Goal: Task Accomplishment & Management: Manage account settings

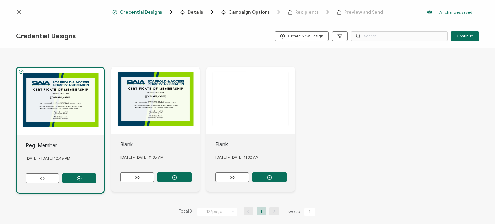
click at [188, 51] on div "The recipient’s full name, which will be automatically filled based on the info…" at bounding box center [247, 35] width 463 height 38
click at [20, 12] on icon at bounding box center [19, 12] width 6 height 6
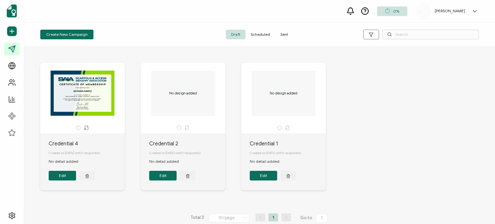
click at [459, 11] on h5 "[PERSON_NAME]" at bounding box center [450, 11] width 30 height 5
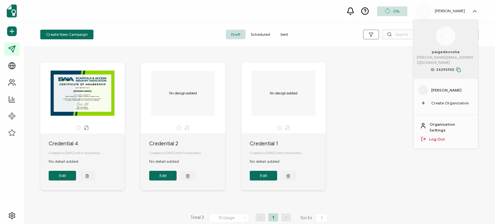
click at [450, 32] on div at bounding box center [445, 35] width 19 height 19
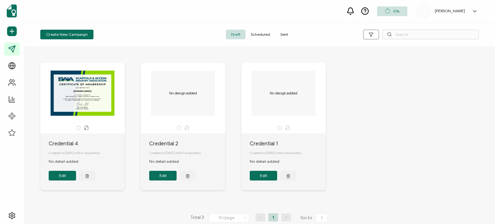
click at [467, 12] on div "[PERSON_NAME]" at bounding box center [450, 11] width 37 height 5
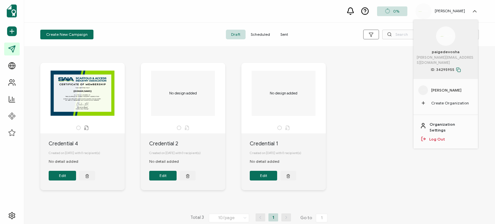
click at [435, 122] on link "Organization Settings" at bounding box center [451, 128] width 42 height 12
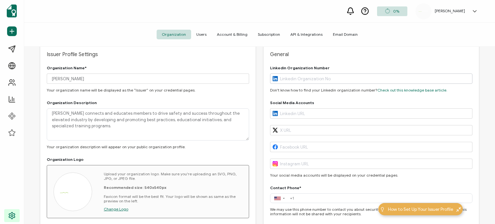
scroll to position [32, 0]
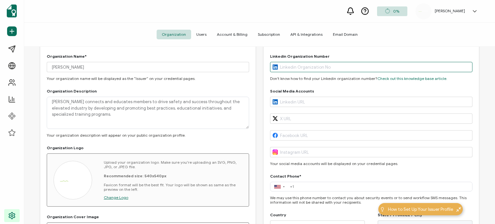
click at [284, 69] on input "text" at bounding box center [371, 67] width 203 height 10
click at [357, 50] on div "General Linkedin Organization Number Don't know how to find your Linkedin organ…" at bounding box center [371, 159] width 215 height 257
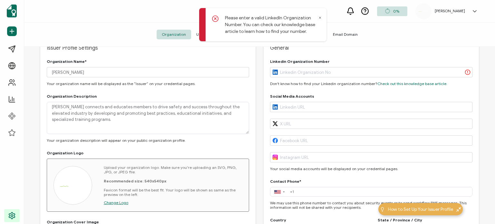
scroll to position [64, 0]
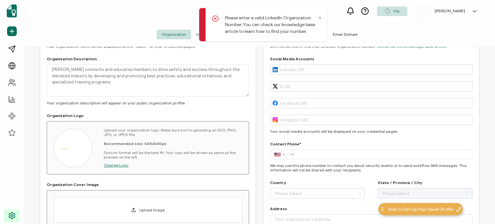
click at [94, 142] on div "Upload your organization logo. Make sure you're uploading an SVG, PNG, JPG, or …" at bounding box center [148, 147] width 203 height 53
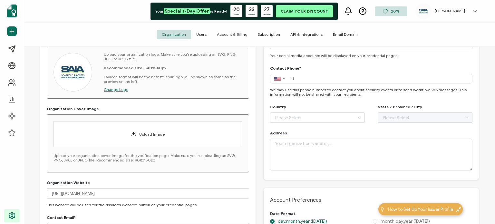
scroll to position [129, 0]
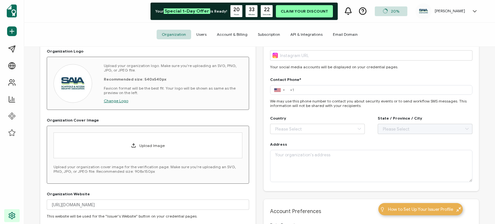
click at [142, 144] on span "Upload Image" at bounding box center [151, 145] width 25 height 5
click at [167, 111] on div "Organization Name* SAIA Your organization name will be displayed as the “Issuer…" at bounding box center [148, 87] width 203 height 261
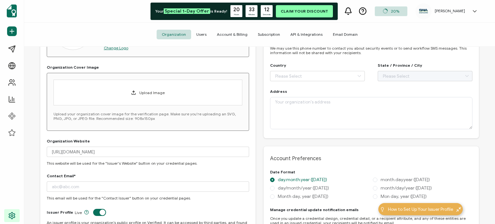
scroll to position [193, 0]
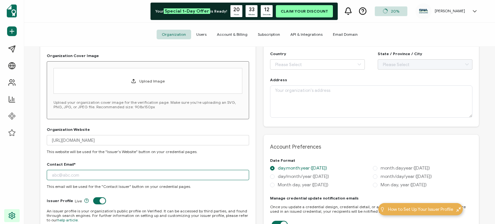
click at [114, 174] on input "text" at bounding box center [148, 175] width 203 height 10
type input "p"
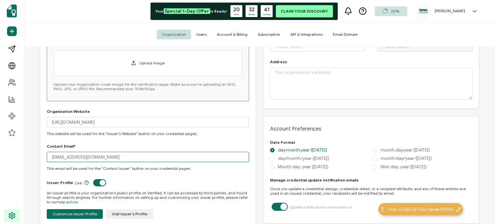
scroll to position [205, 0]
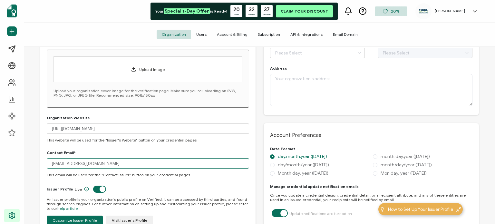
type input "info@saiaonline.org"
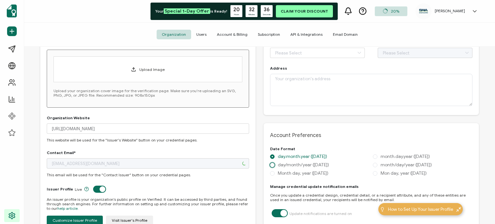
click at [315, 168] on span "day/month/year (08/10/2025)" at bounding box center [302, 164] width 54 height 5
click at [275, 168] on input "day/month/year (08/10/2025)" at bounding box center [272, 165] width 5 height 5
radio input "true"
radio input "false"
radio input "true"
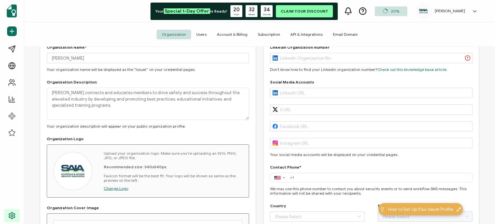
scroll to position [0, 0]
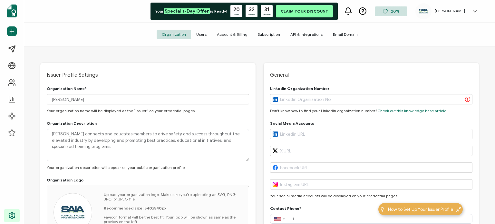
click at [219, 34] on span "Account & Billing" at bounding box center [232, 35] width 41 height 10
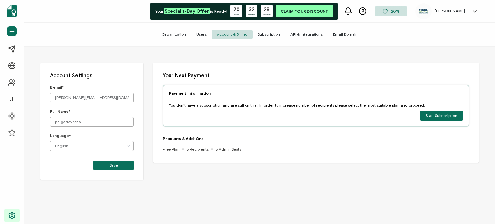
click at [207, 104] on p "You don’t have a subscription and are still on trial. In order to increase numb…" at bounding box center [297, 105] width 256 height 5
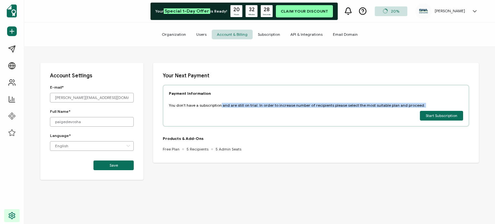
click at [207, 113] on div "Payment Information You don’t have a subscription and are still on trial. In or…" at bounding box center [316, 106] width 307 height 42
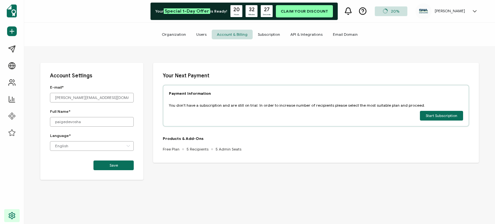
click at [234, 104] on p "You don’t have a subscription and are still on trial. In order to increase numb…" at bounding box center [297, 105] width 256 height 5
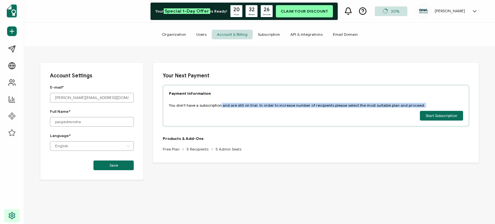
click at [234, 113] on div "Payment Information You don’t have a subscription and are still on trial. In or…" at bounding box center [316, 106] width 307 height 42
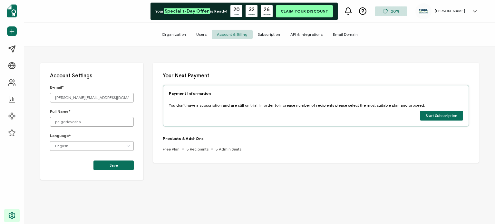
click at [257, 105] on p "You don’t have a subscription and are still on trial. In order to increase numb…" at bounding box center [297, 105] width 256 height 5
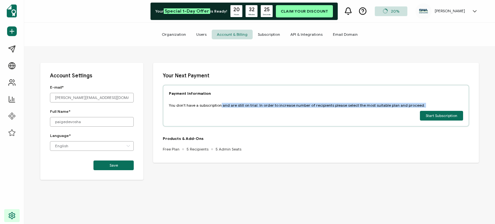
click at [257, 105] on p "You don’t have a subscription and are still on trial. In order to increase numb…" at bounding box center [297, 105] width 256 height 5
click at [258, 114] on div "Payment Information You don’t have a subscription and are still on trial. In or…" at bounding box center [316, 106] width 307 height 42
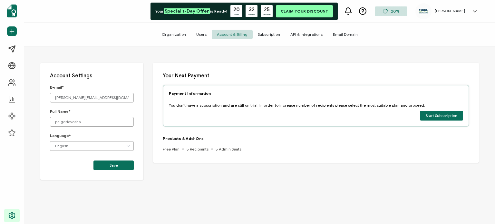
click at [274, 105] on p "You don’t have a subscription and are still on trial. In order to increase numb…" at bounding box center [297, 105] width 256 height 5
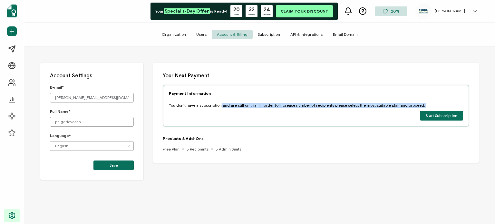
click at [274, 113] on div "Payment Information You don’t have a subscription and are still on trial. In or…" at bounding box center [316, 106] width 307 height 42
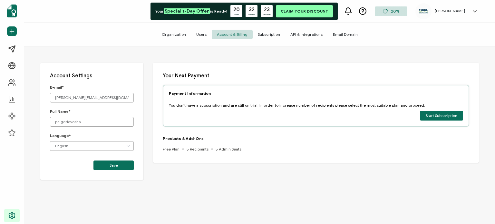
click at [279, 105] on p "You don’t have a subscription and are still on trial. In order to increase numb…" at bounding box center [297, 105] width 256 height 5
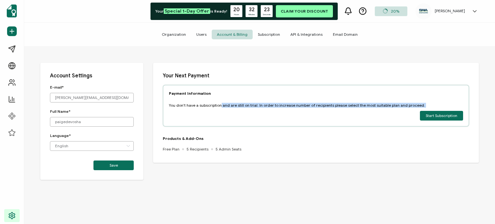
click at [281, 110] on div "Payment Information You don’t have a subscription and are still on trial. In or…" at bounding box center [316, 106] width 307 height 42
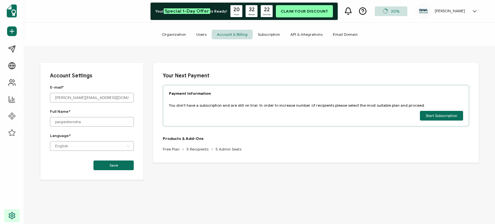
click at [368, 107] on p "You don’t have a subscription and are still on trial. In order to increase numb…" at bounding box center [297, 105] width 256 height 5
click at [378, 105] on p "You don’t have a subscription and are still on trial. In order to increase numb…" at bounding box center [297, 105] width 256 height 5
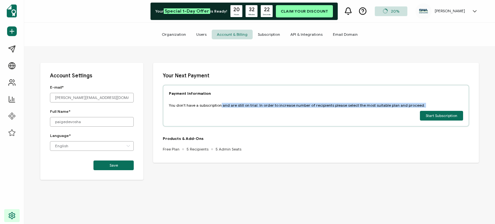
click at [378, 105] on p "You don’t have a subscription and are still on trial. In order to increase numb…" at bounding box center [297, 105] width 256 height 5
click at [448, 116] on span "Start Subscription" at bounding box center [442, 116] width 32 height 4
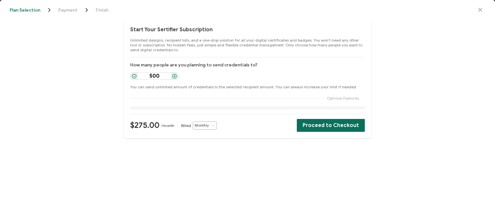
click at [185, 89] on p "You can send unlimited amount of credentials to the selected recipient amount. …" at bounding box center [247, 86] width 235 height 5
click at [218, 104] on div "Start Your Sertifier Subscription Unlimited designs, recipient lists, and a one…" at bounding box center [248, 79] width 248 height 118
click at [248, 89] on p "You can send unlimited amount of credentials to the selected recipient amount. …" at bounding box center [247, 86] width 235 height 5
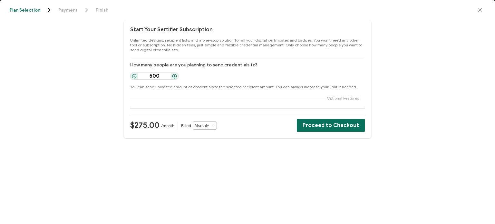
click at [221, 176] on section "Start Your Sertifier Subscription Unlimited designs, recipient lists, and a one…" at bounding box center [247, 122] width 495 height 204
click at [135, 76] on icon at bounding box center [134, 76] width 5 height 5
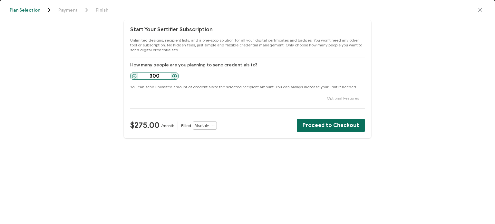
click at [135, 76] on icon at bounding box center [134, 76] width 5 height 5
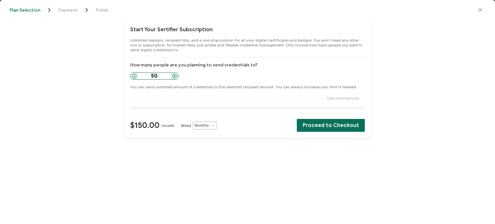
click at [135, 76] on icon at bounding box center [134, 76] width 5 height 5
click at [227, 180] on section "Start Your Sertifier Subscription Unlimited designs, recipient lists, and a one…" at bounding box center [247, 122] width 495 height 204
click at [177, 76] on icon at bounding box center [174, 76] width 5 height 5
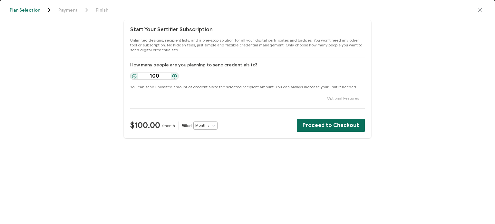
click at [96, 129] on div "Start Your Sertifier Subscription Unlimited designs, recipient lists, and a one…" at bounding box center [247, 79] width 495 height 118
click at [133, 75] on circle at bounding box center [134, 76] width 4 height 4
click at [176, 74] on icon at bounding box center [174, 76] width 5 height 5
click at [175, 74] on icon at bounding box center [174, 76] width 5 height 5
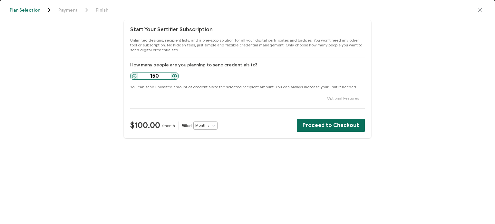
click at [175, 74] on icon at bounding box center [174, 76] width 5 height 5
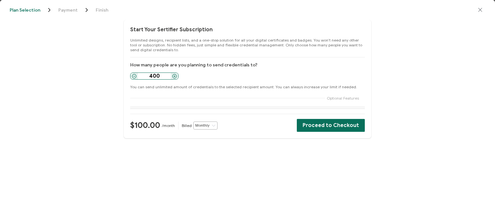
click at [175, 74] on icon at bounding box center [174, 76] width 5 height 5
type input "500"
click at [142, 183] on section "Start Your Sertifier Subscription Unlimited designs, recipient lists, and a one…" at bounding box center [247, 122] width 495 height 204
click at [208, 122] on input "Monthly" at bounding box center [205, 126] width 24 height 8
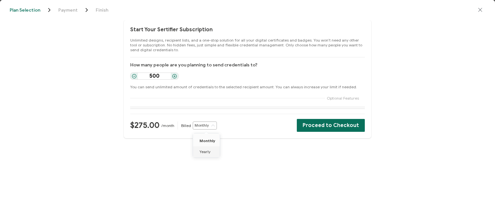
click at [211, 152] on li "Yearly" at bounding box center [207, 151] width 29 height 11
type input "Yearly"
click at [175, 75] on icon at bounding box center [175, 76] width 0 height 2
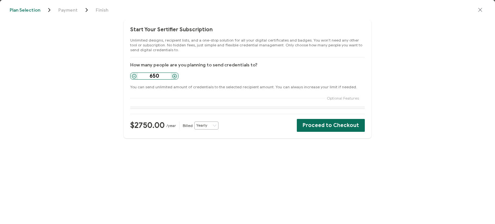
click at [175, 75] on icon at bounding box center [175, 76] width 0 height 2
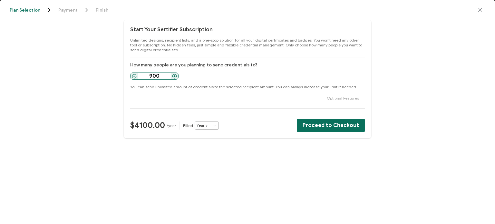
click at [131, 74] on div at bounding box center [134, 76] width 7 height 7
type input "750"
click at [338, 86] on p "You can send unlimited amount of credentials to the selected recipient amount. …" at bounding box center [247, 86] width 235 height 5
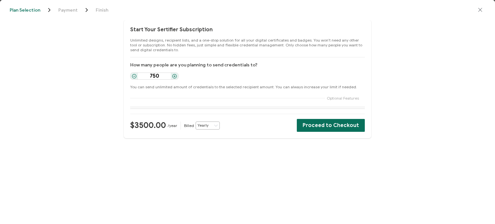
click at [345, 98] on p "Optional Features" at bounding box center [343, 98] width 32 height 5
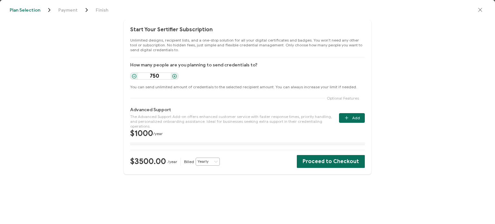
click at [345, 98] on p "Optional Features" at bounding box center [343, 98] width 32 height 5
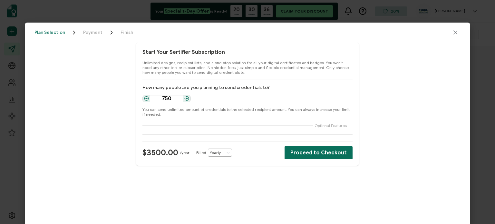
click at [456, 32] on icon "close drawer" at bounding box center [455, 32] width 6 height 6
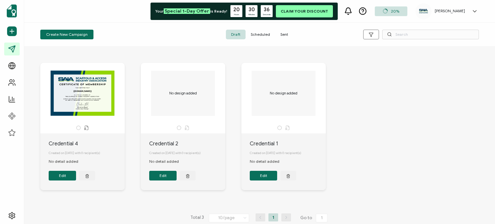
click at [88, 91] on div "The recipient’s full name, which will be automatically filled based on the info…" at bounding box center [83, 93] width 68 height 45
click at [77, 36] on span "Create New Campaign" at bounding box center [67, 35] width 42 height 4
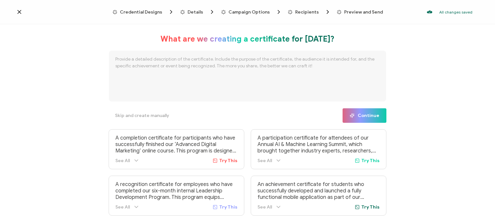
click at [183, 138] on p "A completion certificate for participants who have successfully finished our ‘A…" at bounding box center [176, 144] width 122 height 19
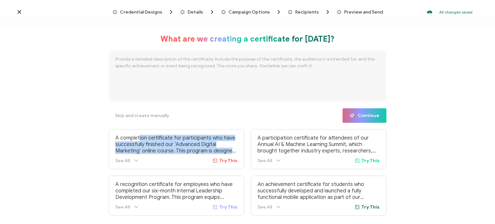
click at [183, 138] on p "A completion certificate for participants who have successfully finished our ‘A…" at bounding box center [176, 144] width 122 height 19
click at [182, 146] on p "A completion certificate for participants who have successfully finished our ‘A…" at bounding box center [176, 144] width 122 height 19
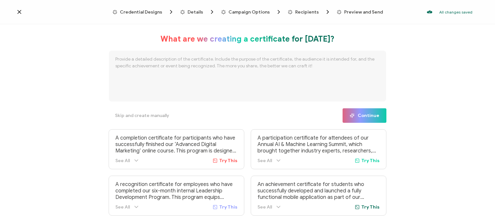
click at [169, 146] on p "A completion certificate for participants who have successfully finished our ‘A…" at bounding box center [176, 144] width 122 height 19
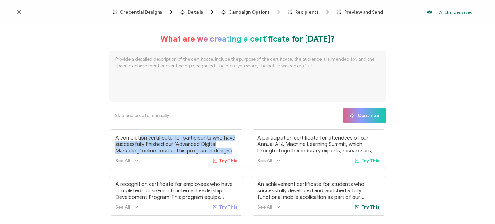
click at [169, 146] on p "A completion certificate for participants who have successfully finished our ‘A…" at bounding box center [176, 144] width 122 height 19
click at [169, 148] on p "A completion certificate for participants who have successfully finished our ‘A…" at bounding box center [176, 144] width 122 height 19
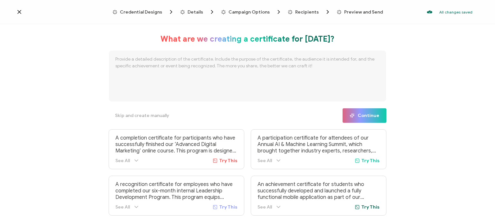
click at [173, 188] on p "A recognition certificate for employees who have completed our six-month intern…" at bounding box center [176, 190] width 122 height 19
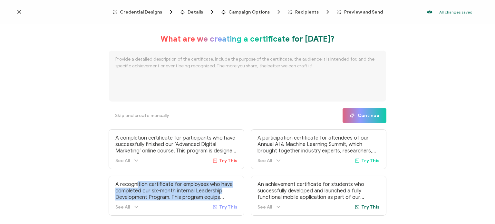
click at [173, 188] on p "A recognition certificate for employees who have completed our six-month intern…" at bounding box center [176, 190] width 122 height 19
click at [173, 196] on p "A recognition certificate for employees who have completed our six-month intern…" at bounding box center [176, 190] width 122 height 19
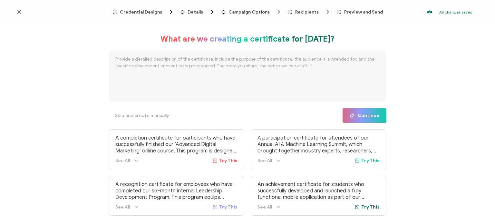
click at [336, 149] on p "A participation certificate for attendees of our Annual AI & Machine Learning S…" at bounding box center [319, 144] width 122 height 19
click at [135, 5] on div "Credential Designs Details Campaign Options Recipients Preview and Send All cha…" at bounding box center [247, 12] width 495 height 24
click at [135, 11] on span "Credential Designs" at bounding box center [141, 12] width 42 height 5
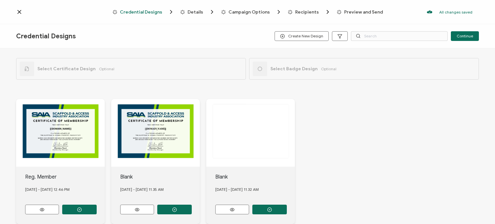
click at [194, 14] on span "Details" at bounding box center [195, 12] width 15 height 5
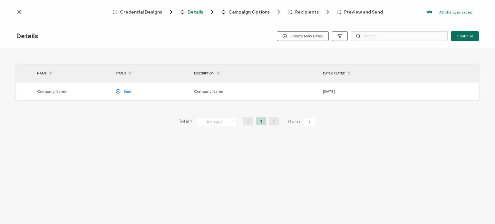
click at [254, 13] on span "Campaign Options" at bounding box center [249, 12] width 41 height 5
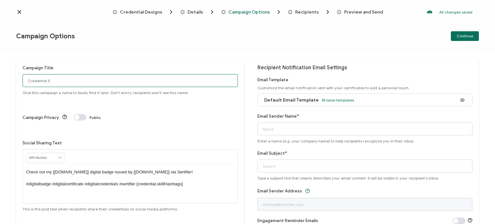
click at [111, 82] on input "Credential 5" at bounding box center [130, 80] width 215 height 13
drag, startPoint x: 107, startPoint y: 83, endPoint x: 35, endPoint y: 81, distance: 71.9
click at [35, 81] on input "Credential 5" at bounding box center [130, 80] width 215 height 13
click at [124, 53] on div "Campaign Title Credential 5 Give this campaign a name to easily find it later. …" at bounding box center [247, 136] width 495 height 176
click at [20, 13] on icon at bounding box center [19, 11] width 3 height 3
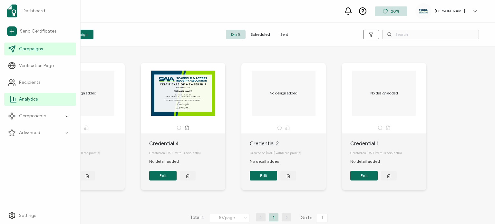
click at [32, 99] on span "Analytics" at bounding box center [28, 99] width 19 height 6
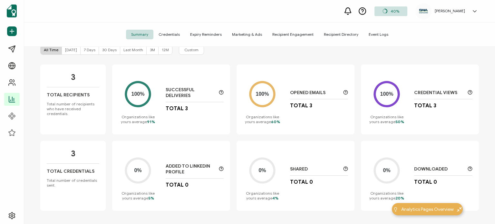
scroll to position [40, 0]
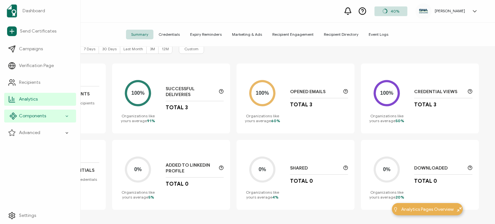
click at [34, 118] on span "Components" at bounding box center [32, 116] width 27 height 6
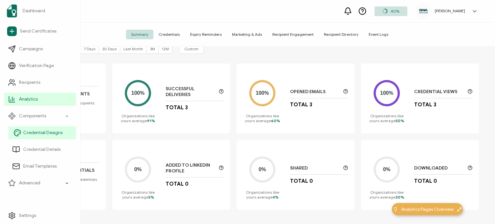
click at [49, 136] on link "Credential Designs" at bounding box center [42, 132] width 68 height 13
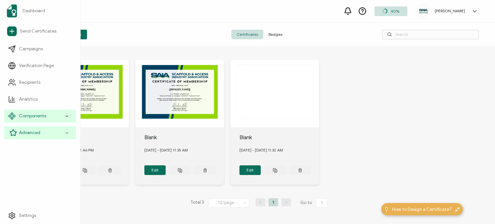
click at [33, 135] on span "Advanced" at bounding box center [29, 133] width 21 height 6
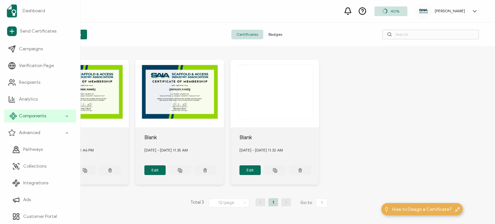
click at [47, 118] on div "Components" at bounding box center [40, 116] width 72 height 13
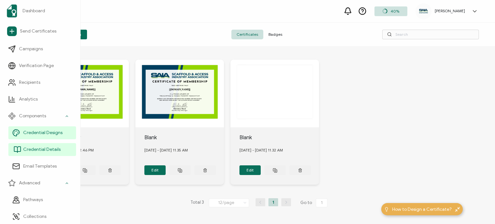
click at [44, 152] on span "Credential Details" at bounding box center [41, 149] width 37 height 6
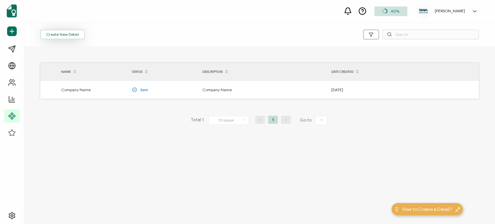
click at [63, 33] on button "Create New Detail" at bounding box center [62, 35] width 44 height 10
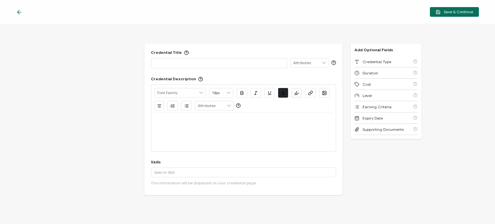
click at [246, 62] on p at bounding box center [218, 63] width 129 height 6
click at [306, 59] on input "text" at bounding box center [310, 62] width 38 height 9
click at [300, 49] on div "Credential Title Date Credential Description Alright Sans Amita Archivo Black A…" at bounding box center [243, 120] width 198 height 152
click at [308, 60] on input "text" at bounding box center [310, 62] width 38 height 9
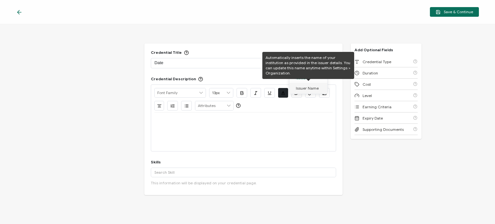
click at [312, 87] on span "Issuer Name" at bounding box center [307, 88] width 23 height 11
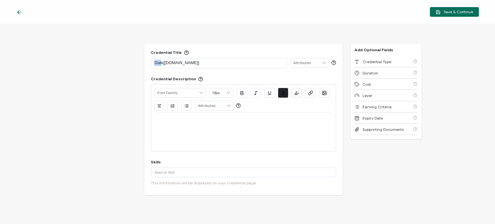
drag, startPoint x: 161, startPoint y: 62, endPoint x: 152, endPoint y: 64, distance: 9.2
click at [152, 64] on div "Date[issuer.name]" at bounding box center [219, 63] width 136 height 10
click at [200, 62] on p "Date[issuer.name]" at bounding box center [218, 63] width 129 height 6
click at [198, 62] on p "Date[issuer.name]" at bounding box center [218, 63] width 129 height 6
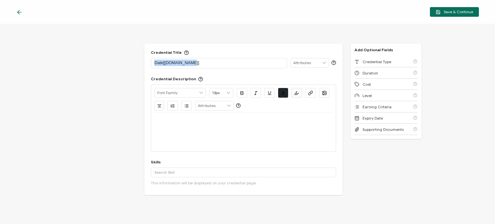
click at [198, 62] on p "Date[issuer.name]" at bounding box center [218, 63] width 129 height 6
click at [195, 129] on div at bounding box center [243, 132] width 178 height 39
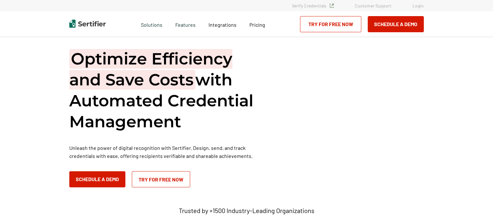
click at [397, 60] on div "Optimize Efficiency and Save Costs with Automated Credential Management Unleash…" at bounding box center [246, 117] width 355 height 139
